Goal: Transaction & Acquisition: Purchase product/service

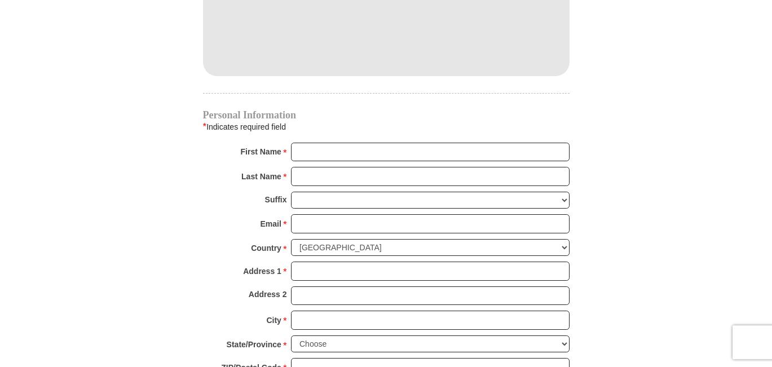
scroll to position [1035, 0]
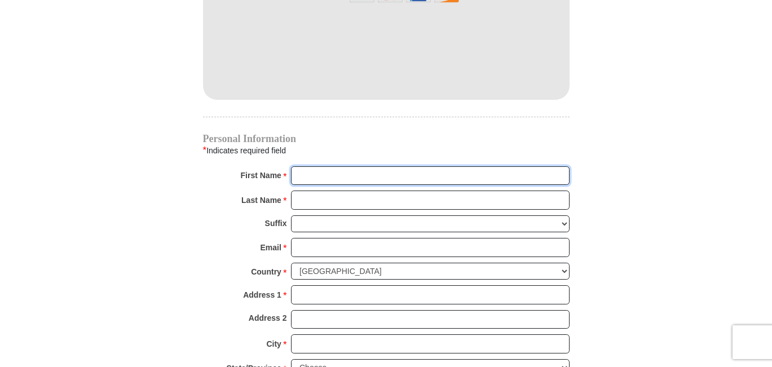
click at [423, 166] on input "First Name *" at bounding box center [430, 175] width 278 height 19
type input "D"
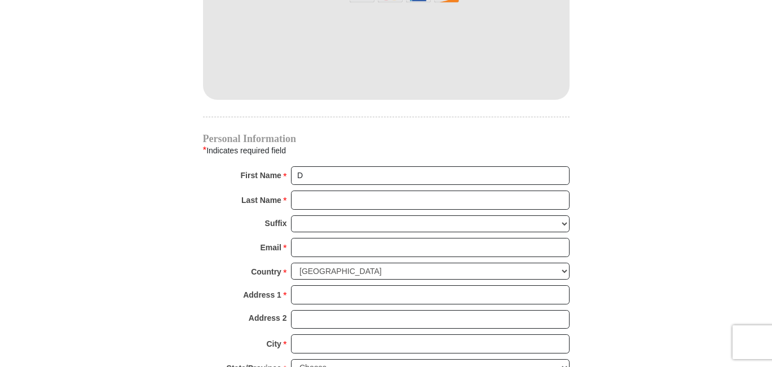
type input "73 Orr Rd"
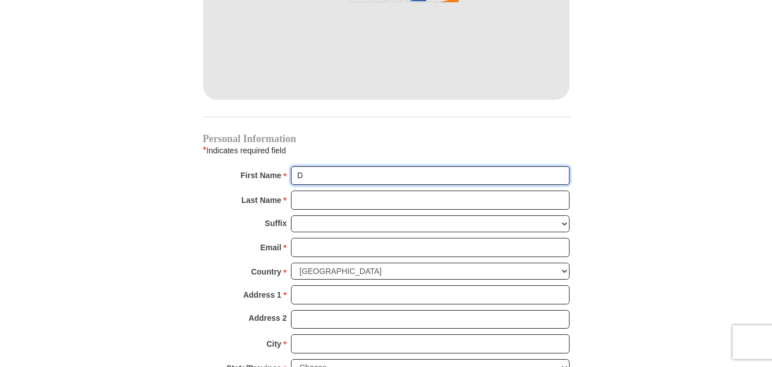
type input "Deborah"
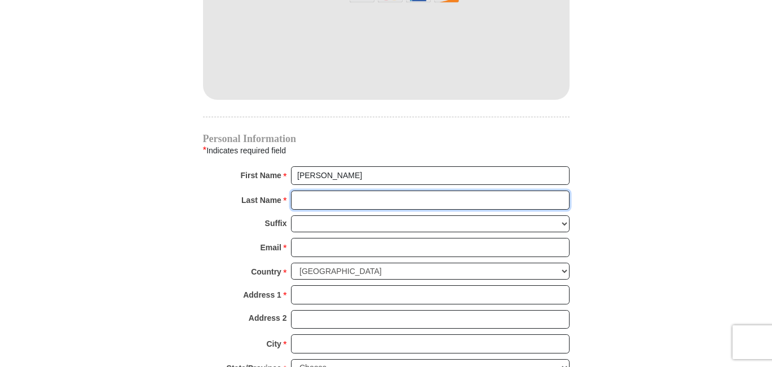
type input "Massey"
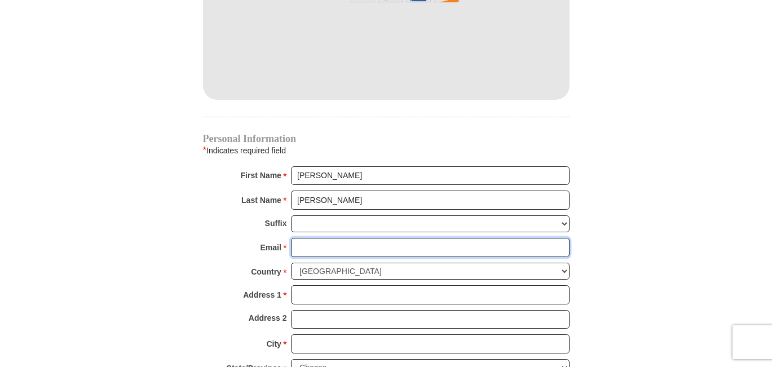
type input "syljrbb@comcast.net"
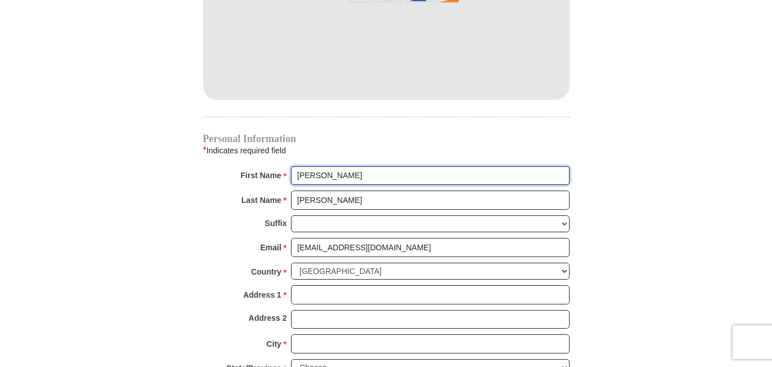
type input "73 Orr Rd"
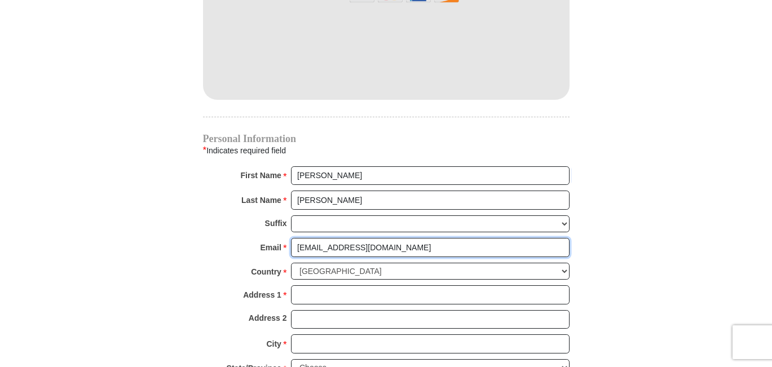
click at [388, 238] on input "syljrbb@comcast.net" at bounding box center [430, 247] width 278 height 19
type input "dmtm4min@comcast.net"
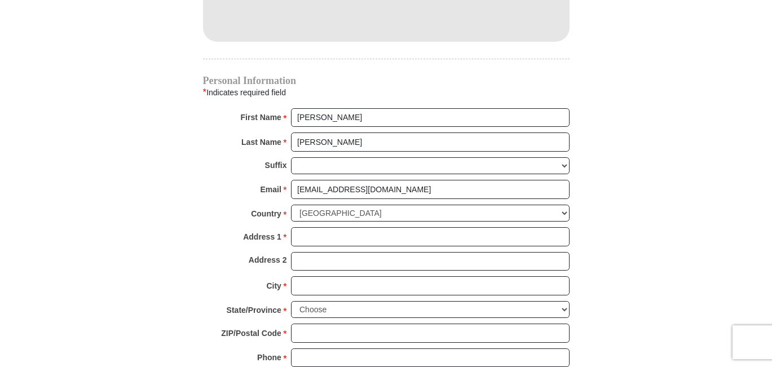
scroll to position [1092, 0]
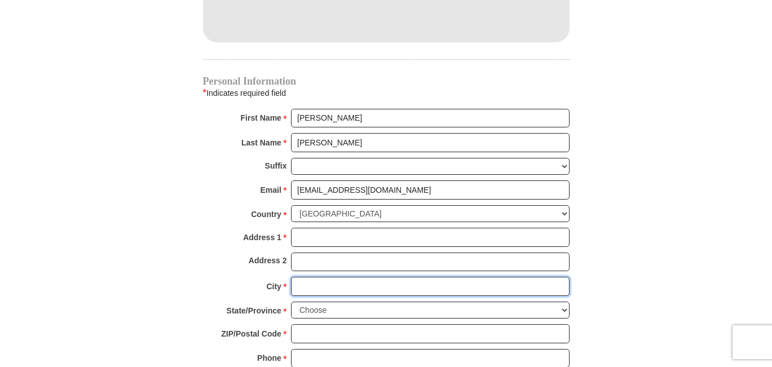
click at [367, 277] on input "City *" at bounding box center [430, 286] width 278 height 19
type input "jericho"
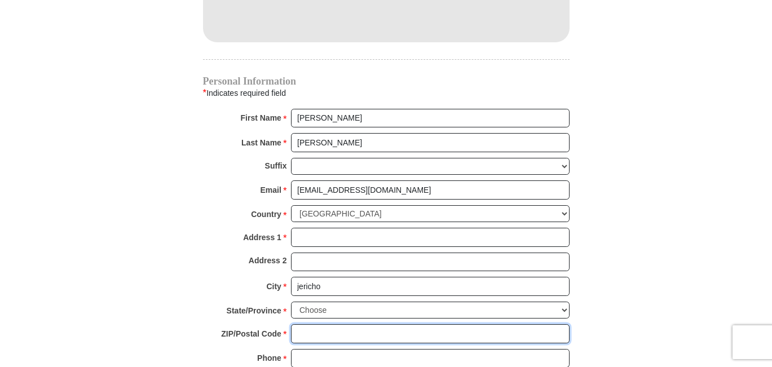
click at [350, 324] on input "ZIP/Postal Code *" at bounding box center [430, 333] width 278 height 19
type input "05465"
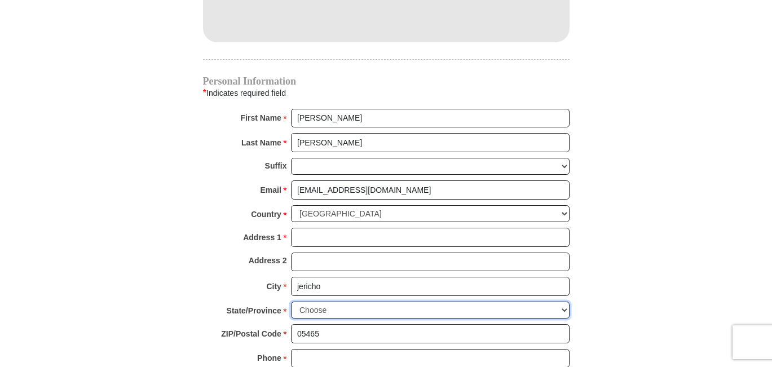
click at [291, 302] on select "Choose Alabama Alaska American Samoa Arizona Arkansas Armed Forces Americas Arm…" at bounding box center [430, 310] width 278 height 17
select select "VT"
click option "Vermont" at bounding box center [0, 0] width 0 height 0
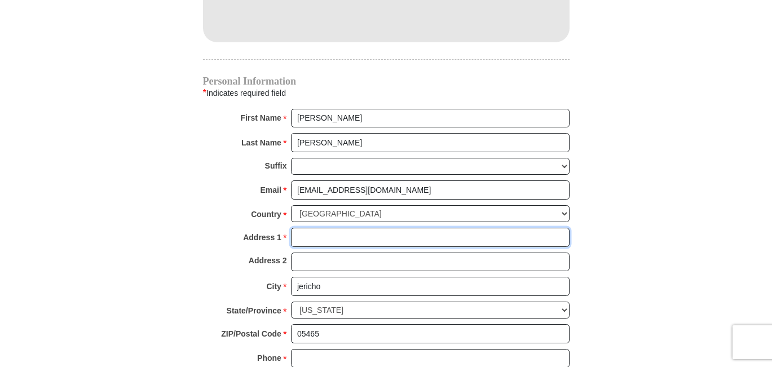
click at [383, 228] on input "Address 1 *" at bounding box center [430, 237] width 278 height 19
type input "73 Orr Rd"
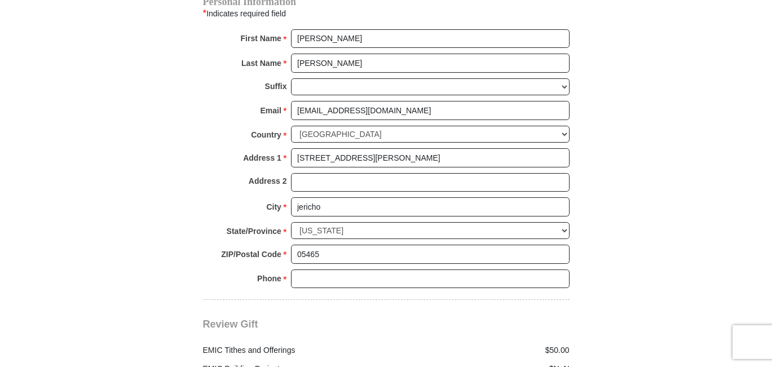
scroll to position [1207, 0]
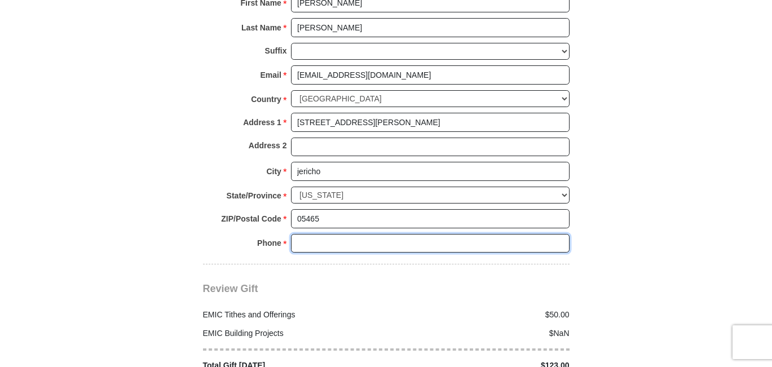
click at [371, 234] on input "Phone * *" at bounding box center [430, 243] width 278 height 19
type input "8028996841"
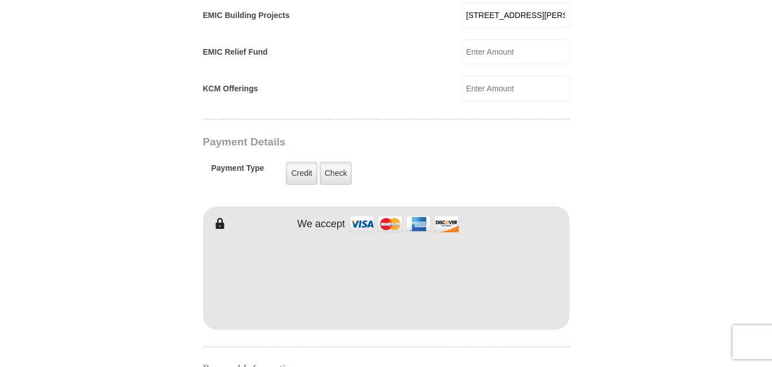
scroll to position [575, 0]
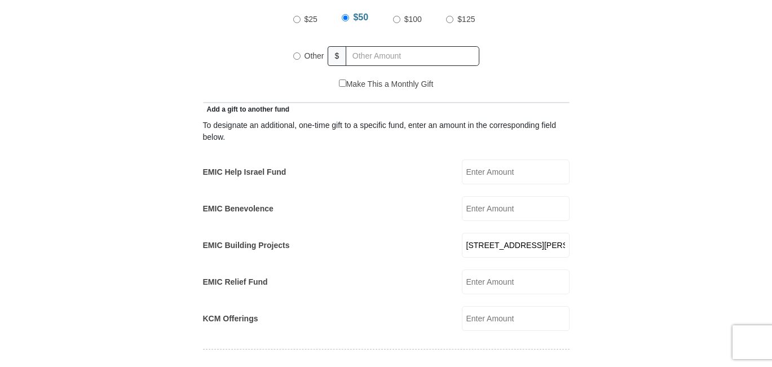
click at [535, 234] on input "73 Orr Rd" at bounding box center [516, 245] width 108 height 25
click at [624, 252] on form "Eagle Mountain International Church Online Giving Because of gifts like yours, …" at bounding box center [386, 294] width 642 height 1649
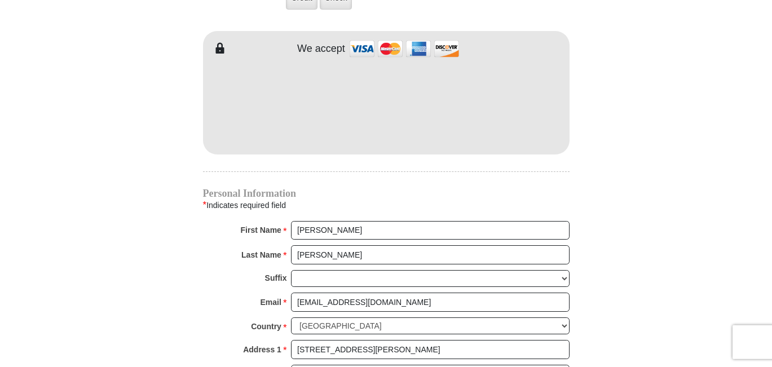
scroll to position [862, 0]
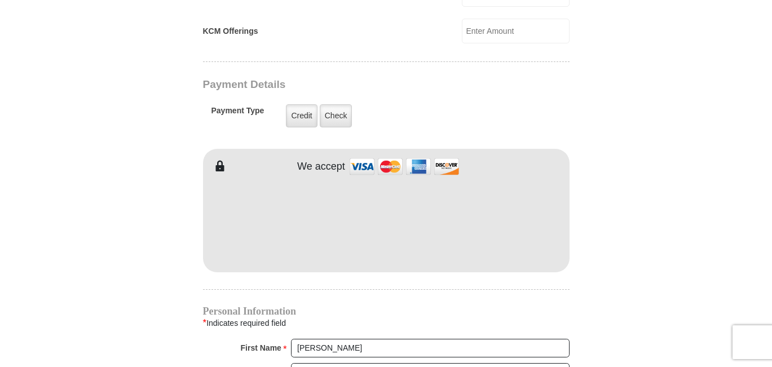
click at [159, 238] on form "Eagle Mountain International Church Online Giving Because of gifts like yours, …" at bounding box center [386, 7] width 642 height 1649
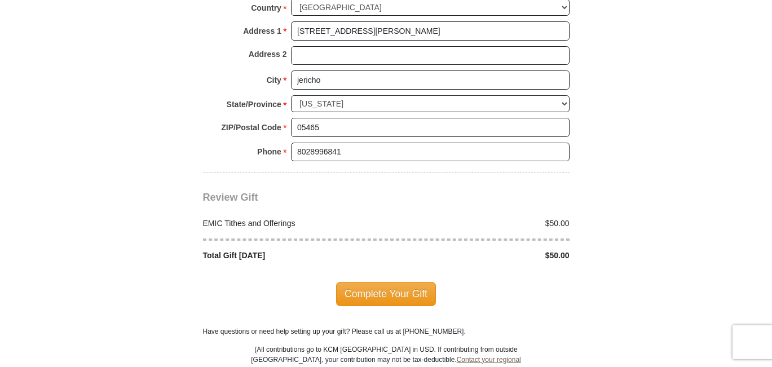
scroll to position [1322, 0]
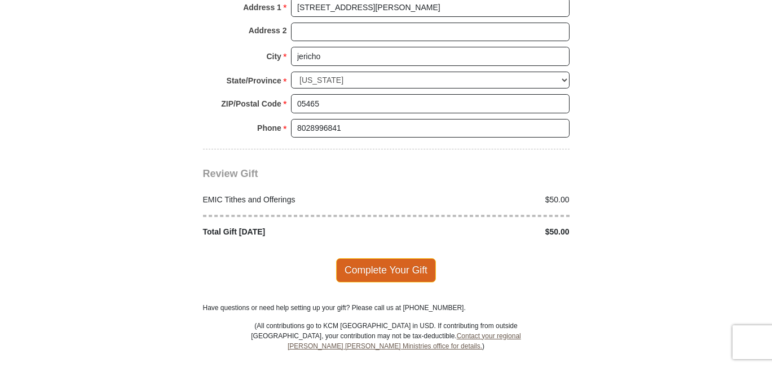
click at [406, 258] on span "Complete Your Gift" at bounding box center [386, 270] width 100 height 24
